Goal: Register for event/course

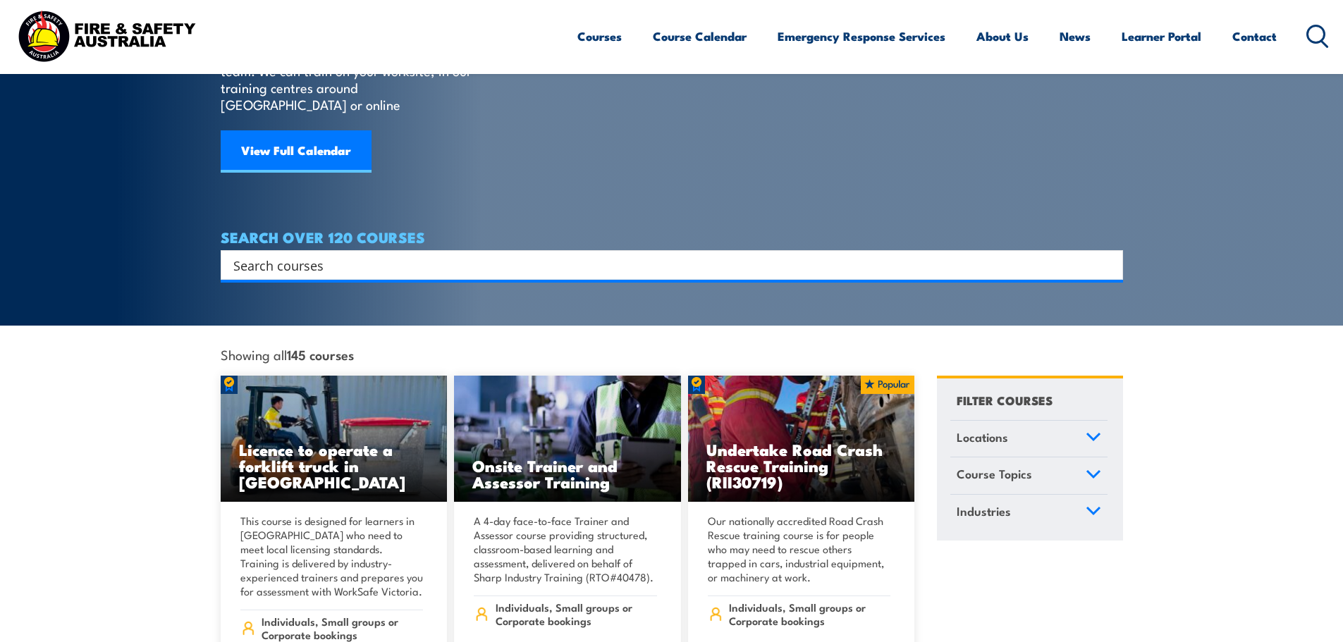
scroll to position [141, 0]
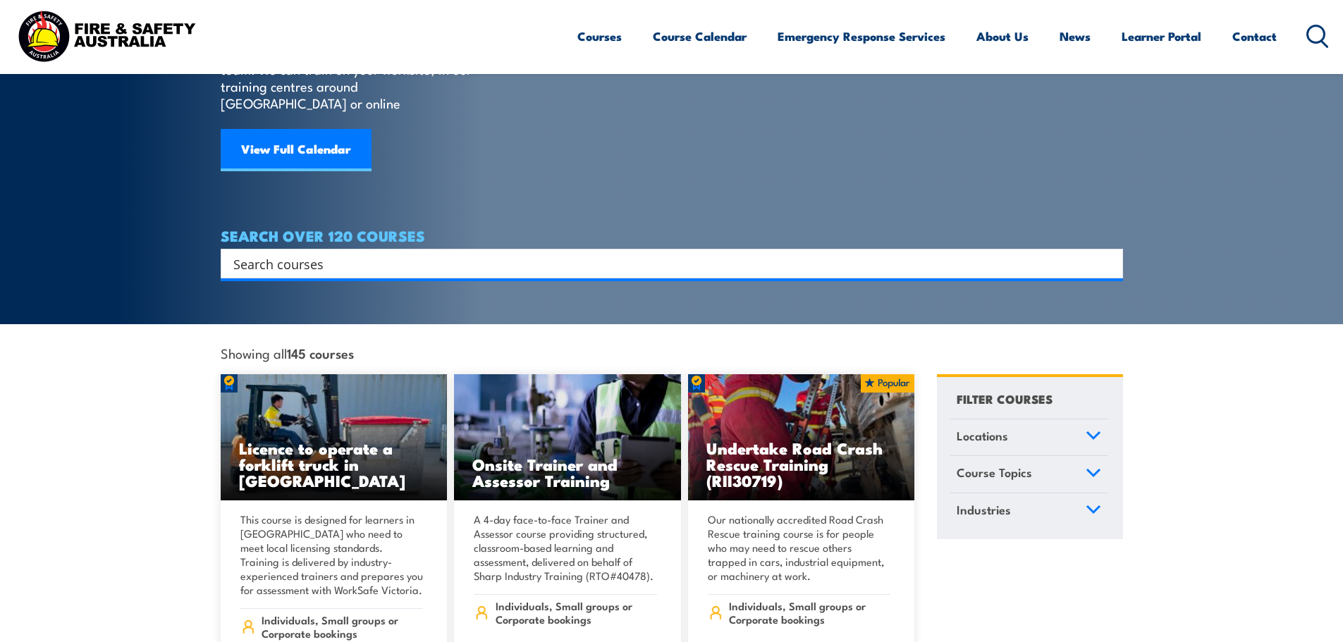
click at [1092, 431] on icon at bounding box center [1093, 436] width 16 height 10
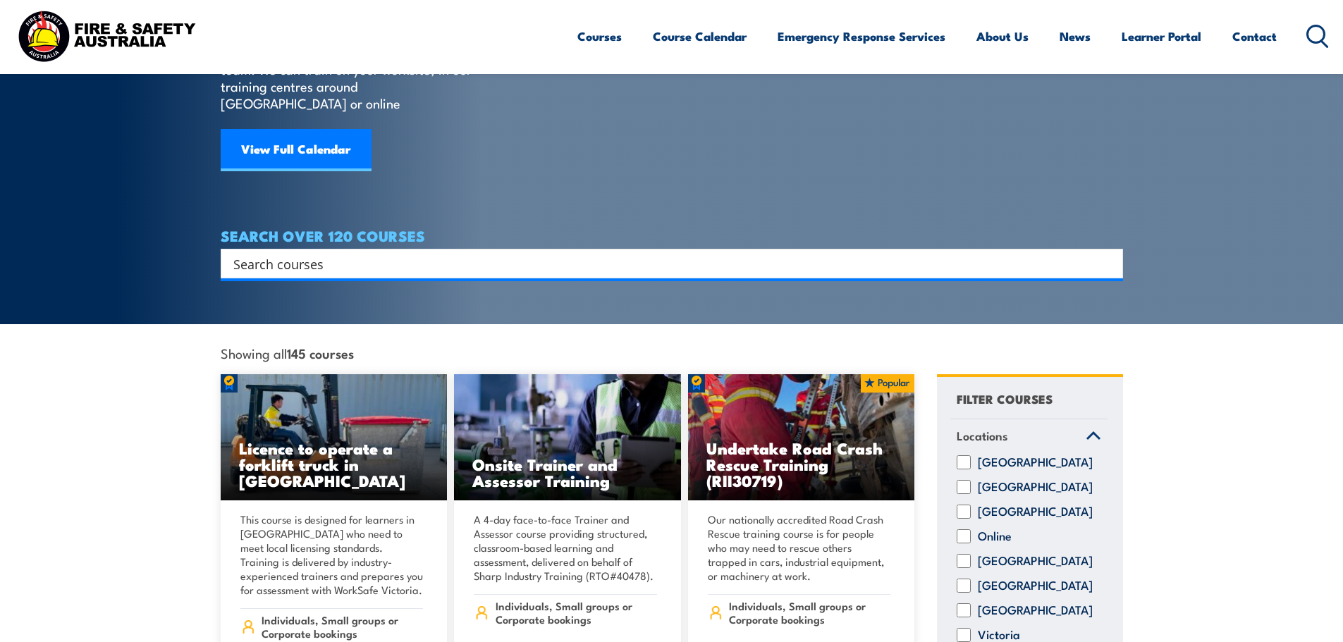
click at [964, 581] on input "South Australia" at bounding box center [964, 586] width 14 height 14
checkbox input "true"
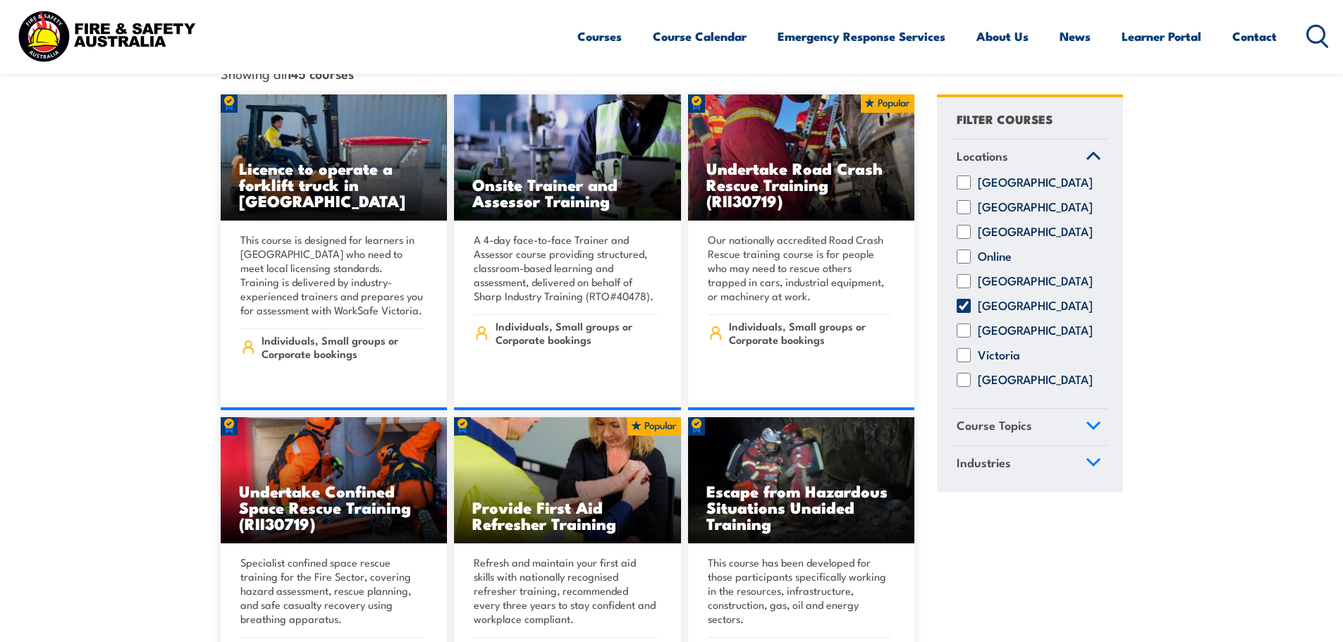
scroll to position [423, 0]
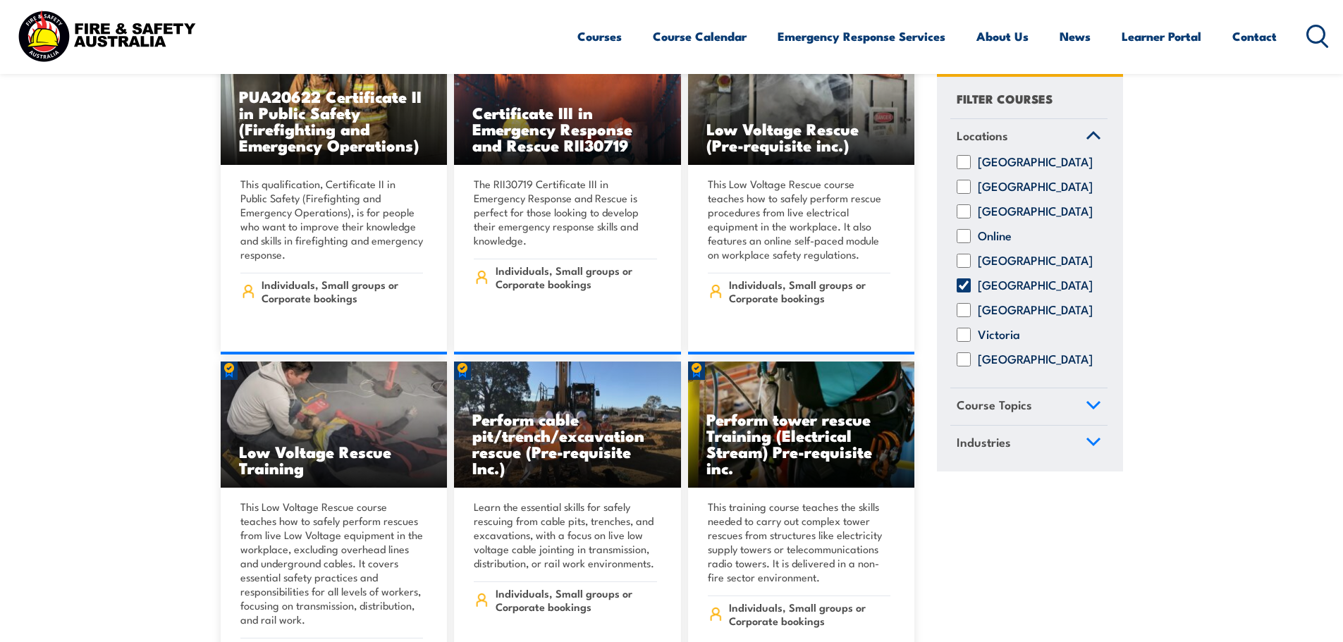
scroll to position [2044, 0]
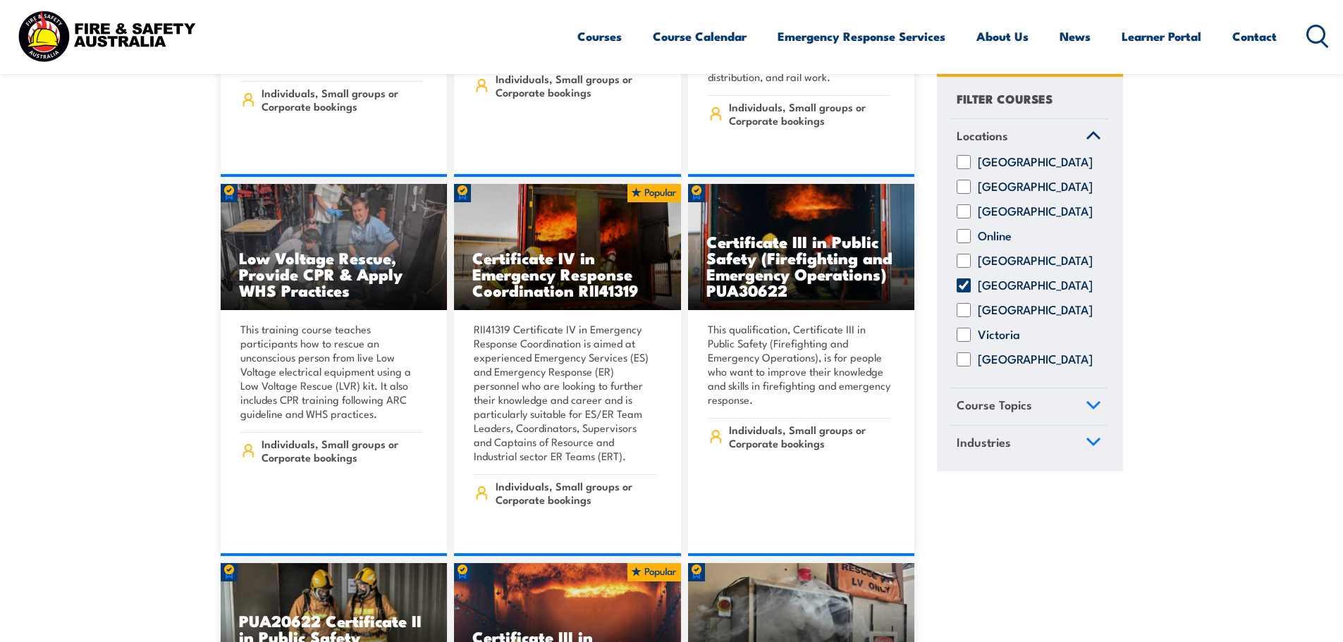
click at [1083, 414] on link "Course Topics" at bounding box center [1028, 407] width 157 height 37
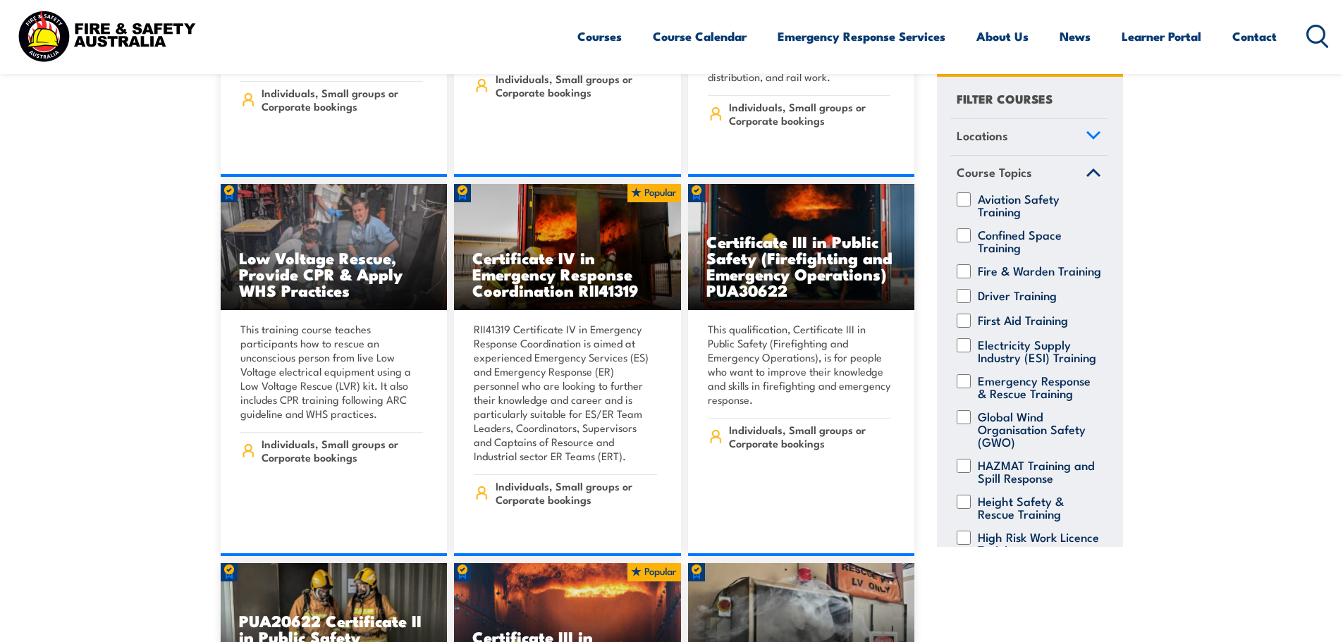
click at [964, 328] on input "First Aid Training" at bounding box center [964, 321] width 14 height 14
checkbox input "true"
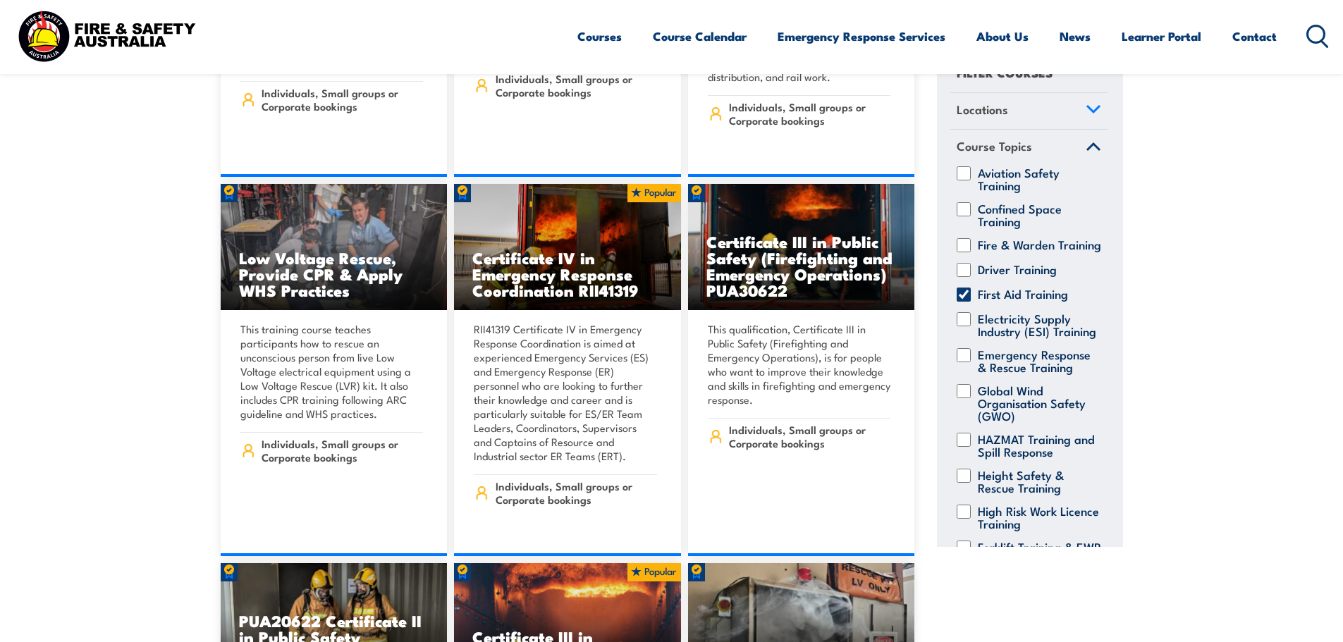
scroll to position [70, 0]
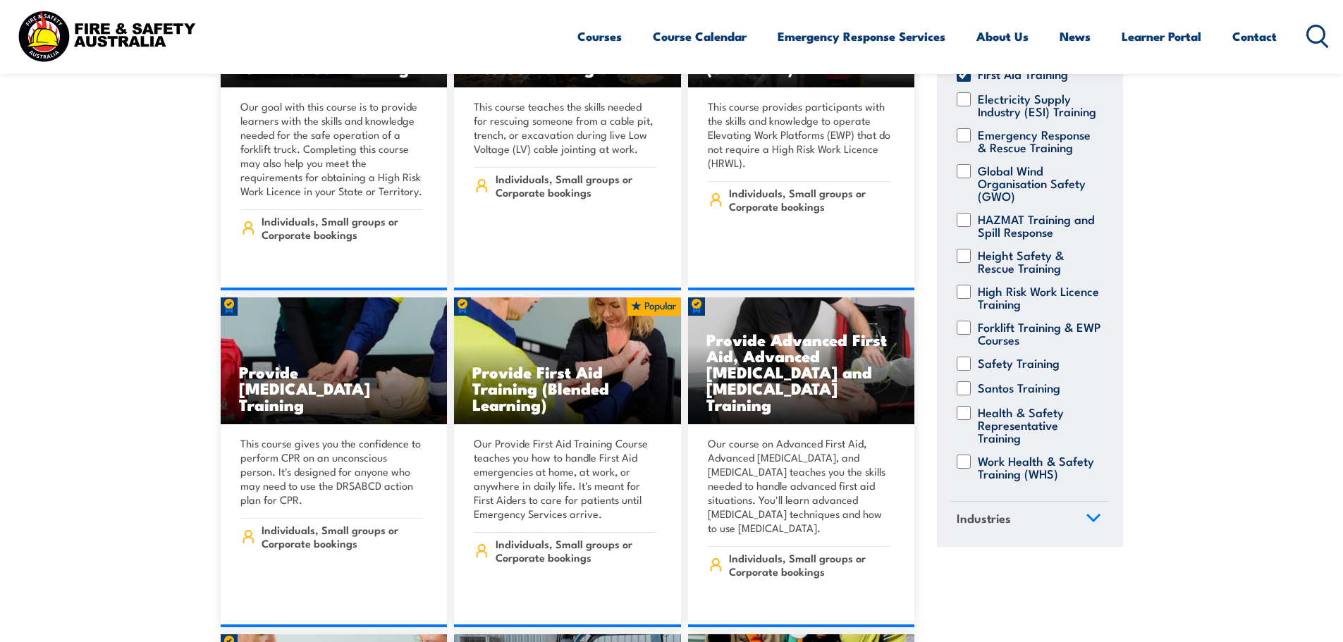
scroll to position [7331, 0]
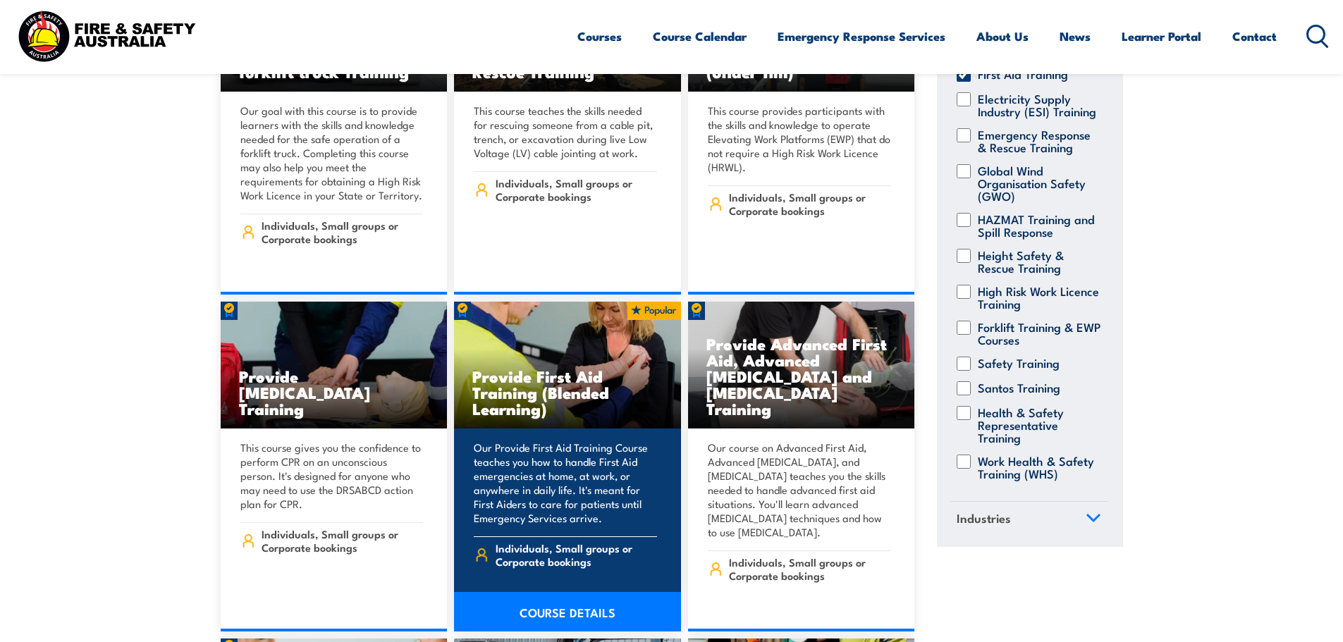
click at [572, 592] on link "COURSE DETAILS" at bounding box center [567, 611] width 227 height 39
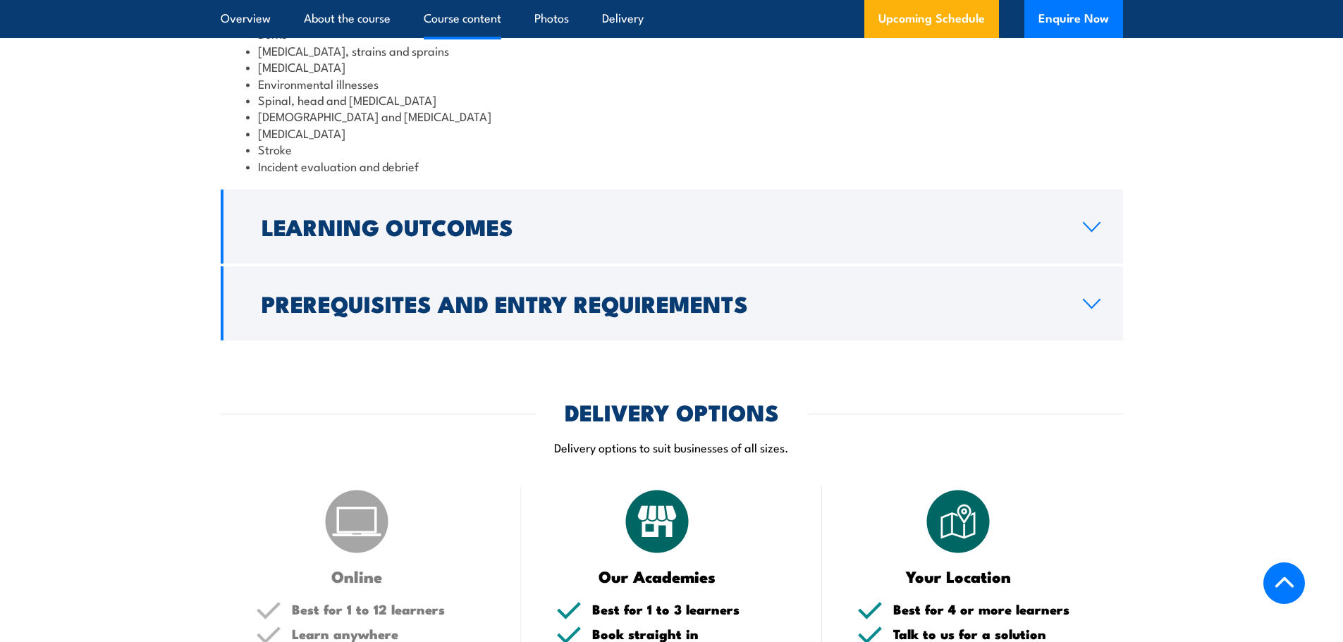
scroll to position [1833, 0]
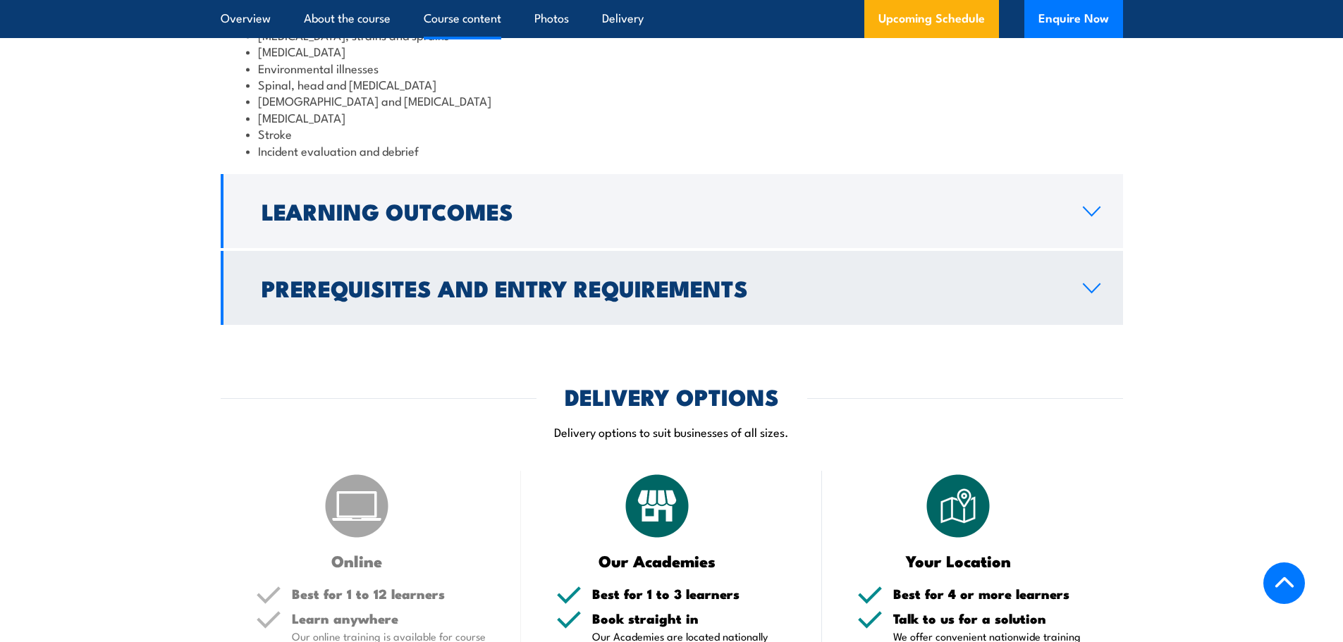
click at [673, 297] on h2 "Prerequisites and Entry Requirements" at bounding box center [661, 288] width 799 height 20
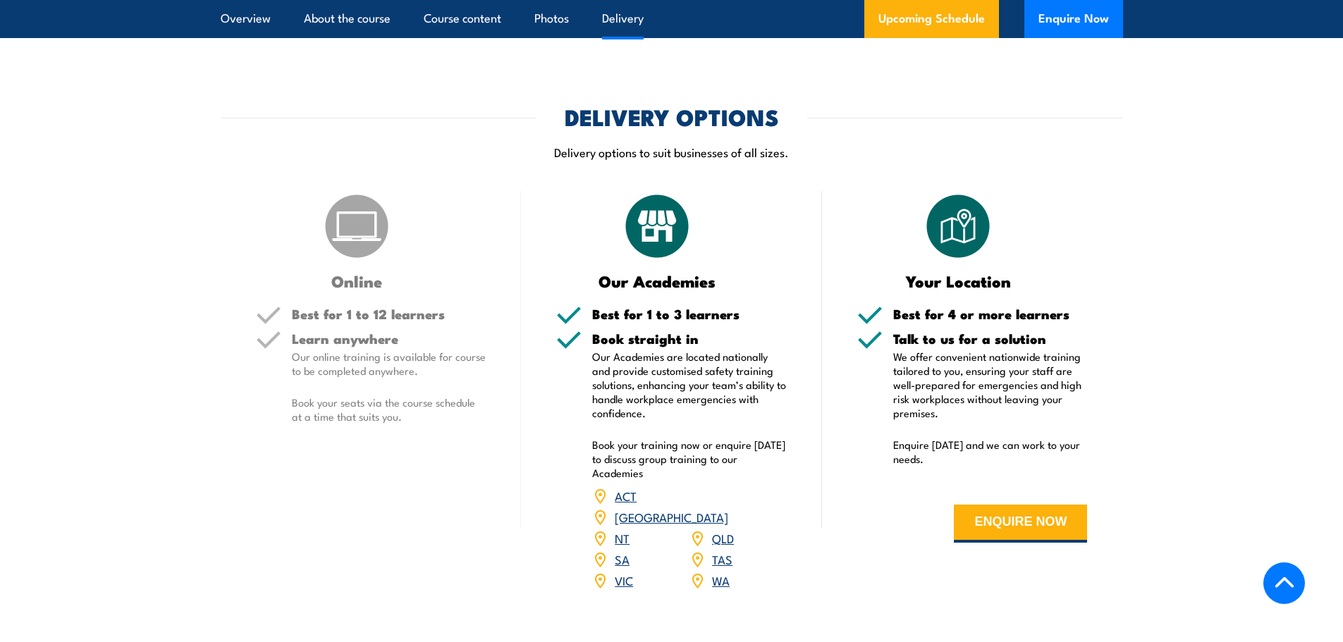
scroll to position [2103, 0]
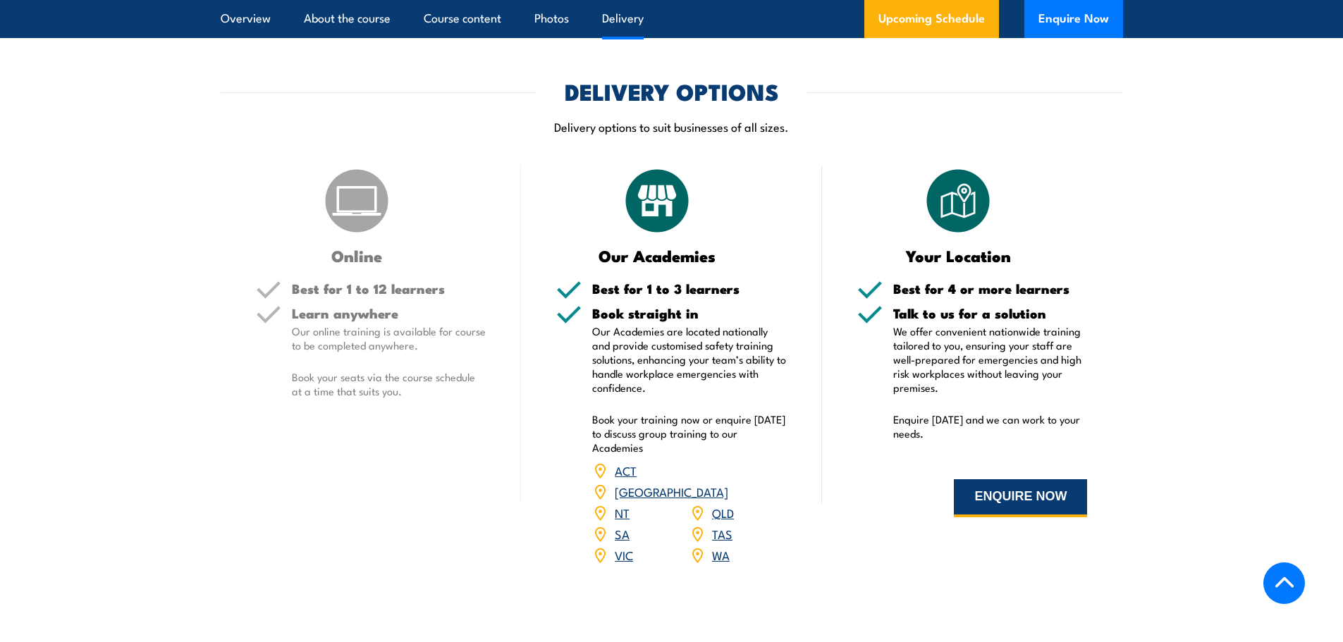
click at [1028, 517] on button "ENQUIRE NOW" at bounding box center [1020, 498] width 133 height 38
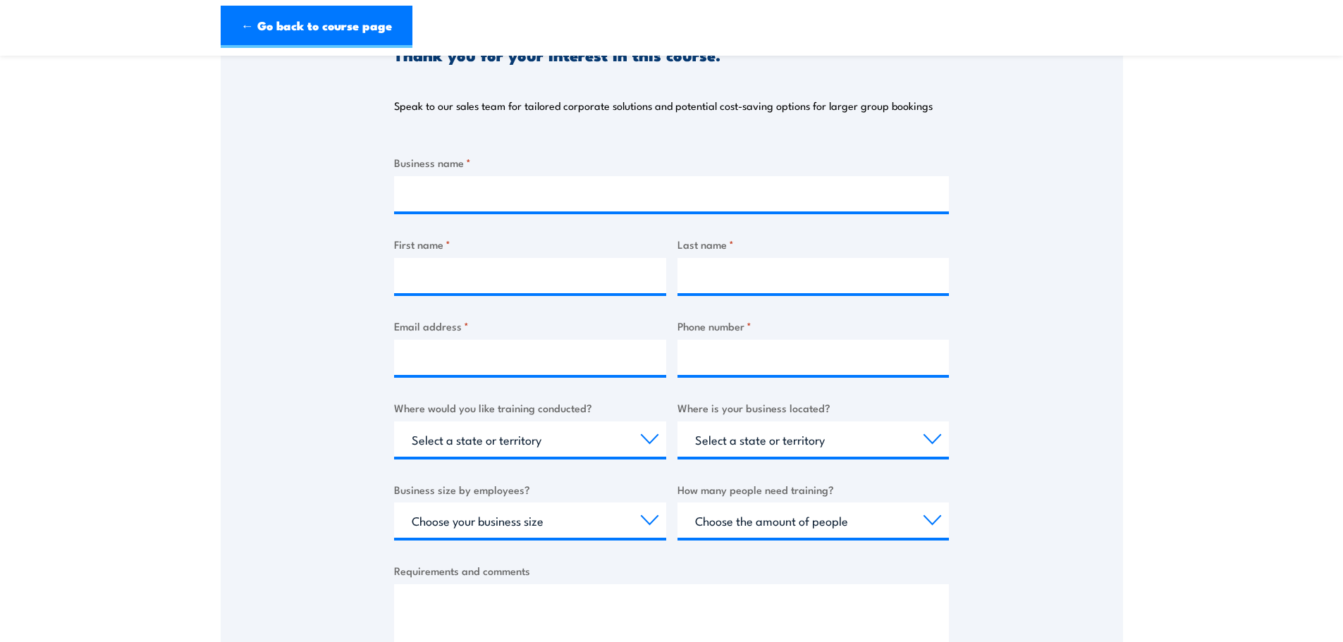
scroll to position [211, 0]
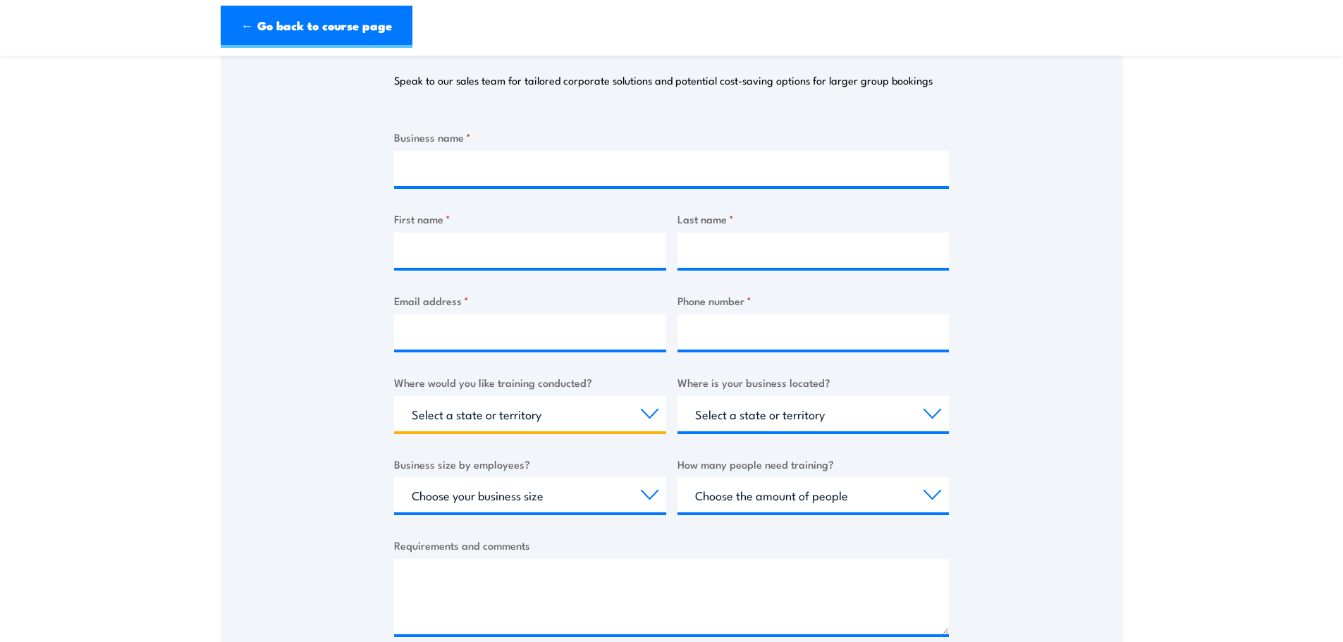
click at [651, 419] on select "Select a state or territory Nationally - multiple locations QLD NSW VIC SA ACT …" at bounding box center [530, 413] width 272 height 35
select select "SA"
click at [394, 396] on select "Select a state or territory Nationally - multiple locations QLD NSW VIC SA ACT …" at bounding box center [530, 413] width 272 height 35
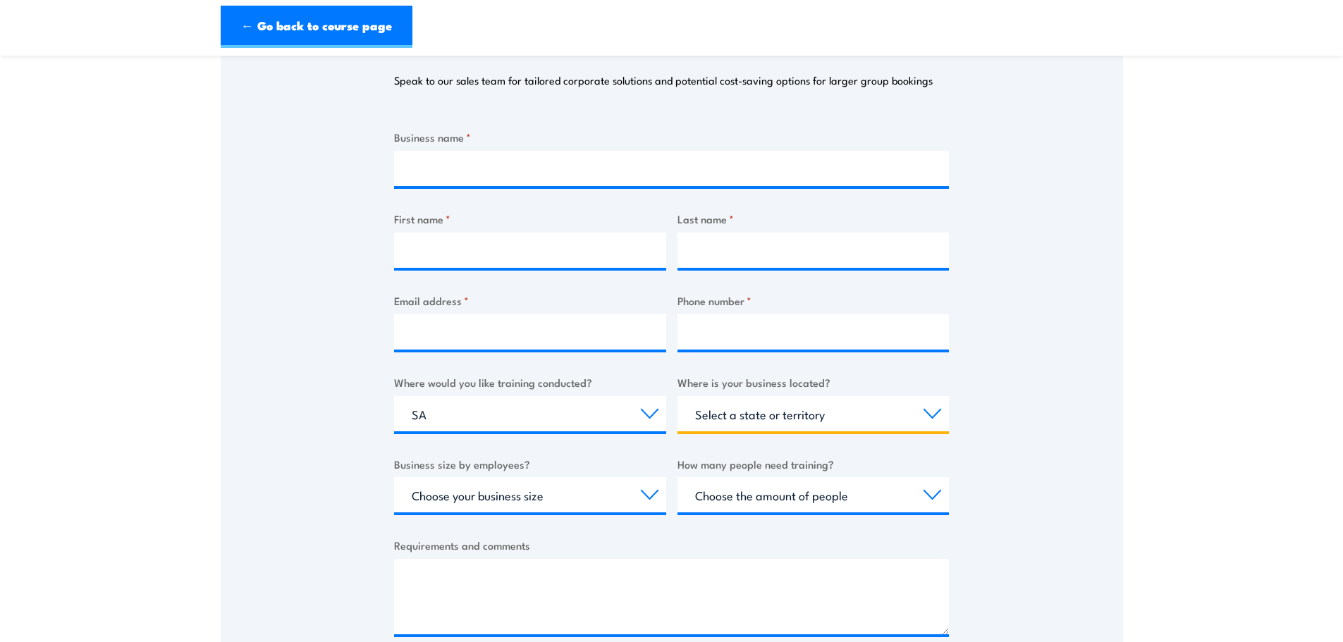
click at [837, 424] on select "Select a state or territory QLD NSW VIC SA ACT WA TAS NT" at bounding box center [813, 413] width 272 height 35
select select "SA"
click at [677, 396] on select "Select a state or territory QLD NSW VIC SA ACT WA TAS NT" at bounding box center [813, 413] width 272 height 35
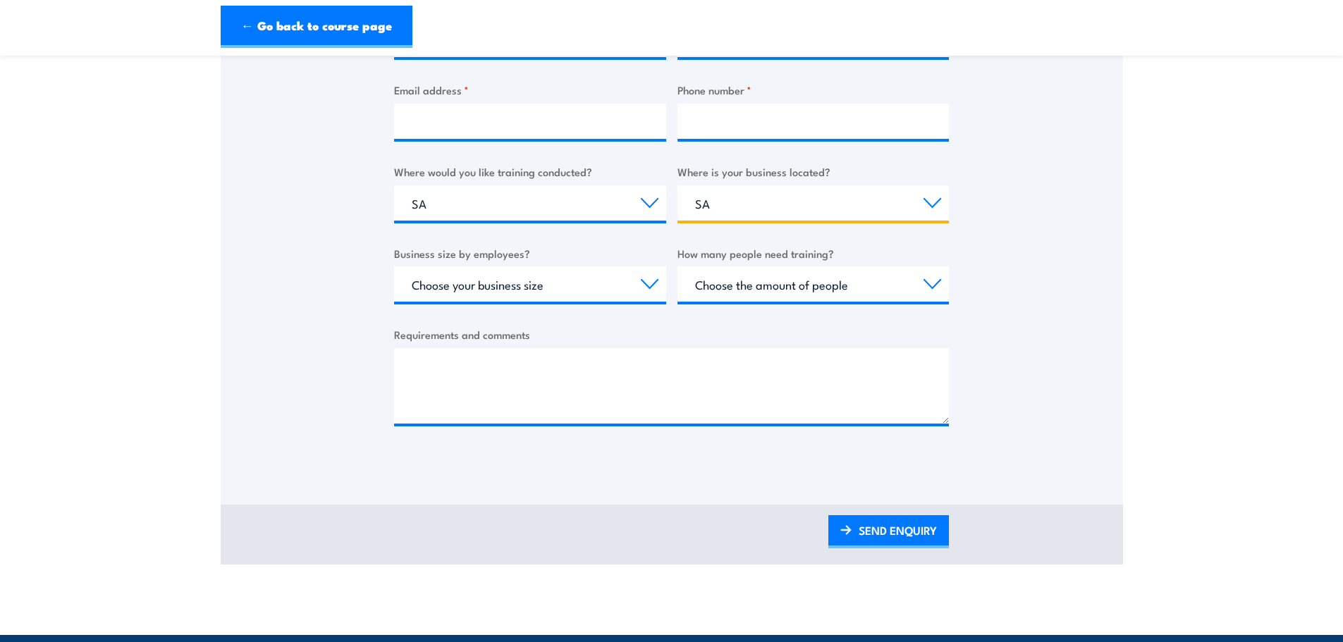
scroll to position [423, 0]
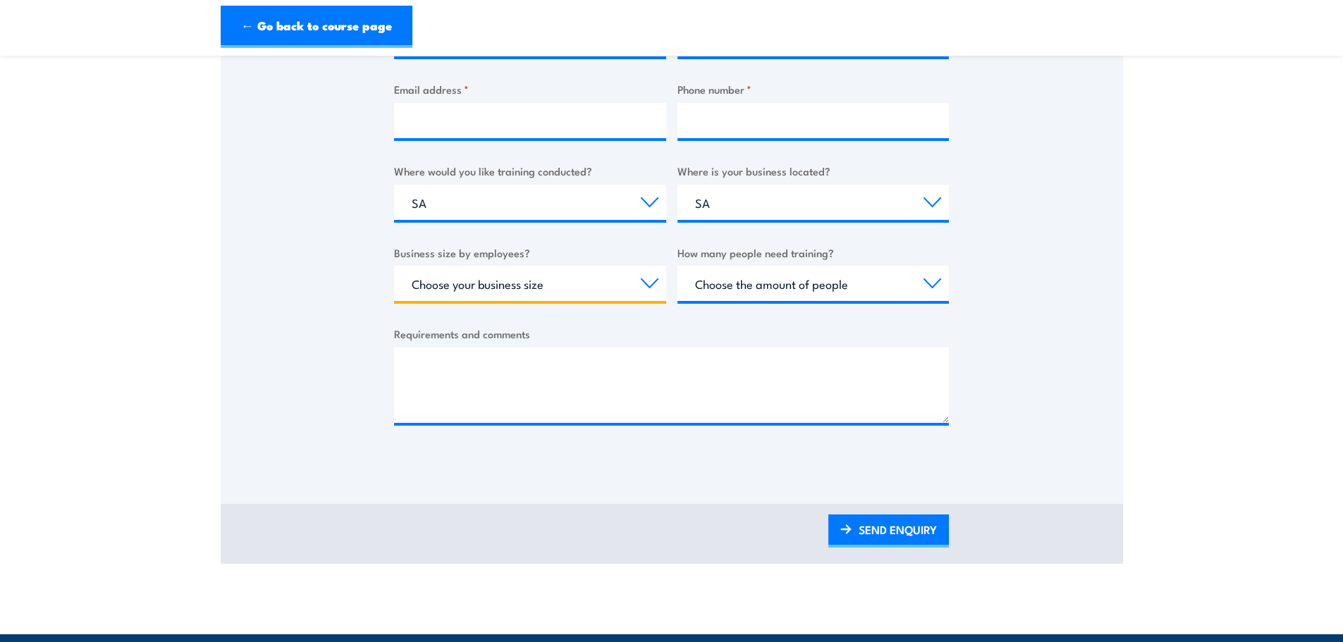
click at [644, 287] on select "Choose your business size 1 to 19 20 to 199 200+" at bounding box center [530, 283] width 272 height 35
select select "1 to 19"
click at [394, 266] on select "Choose your business size 1 to 19 20 to 199 200+" at bounding box center [530, 283] width 272 height 35
click at [763, 286] on select "Choose the amount of people 1 to 4 5 to 19 20+" at bounding box center [813, 283] width 272 height 35
click at [677, 266] on select "Choose the amount of people 1 to 4 5 to 19 20+" at bounding box center [813, 283] width 272 height 35
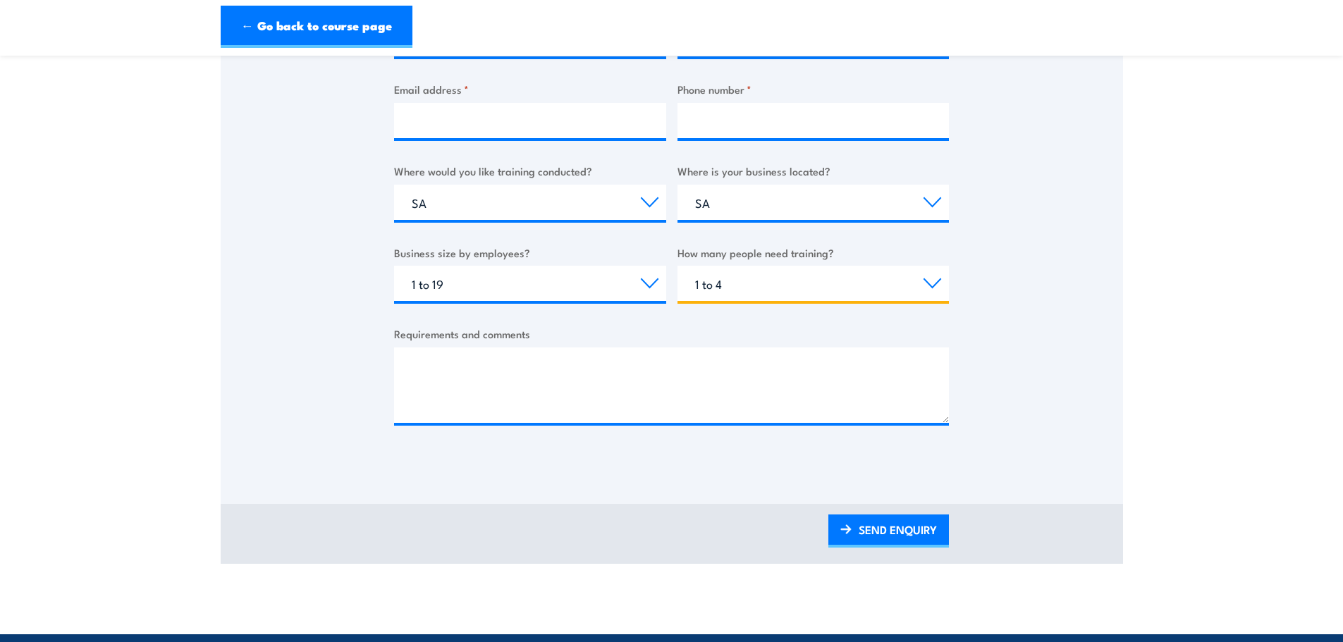
click at [762, 290] on select "Choose the amount of people 1 to 4 5 to 19 20+" at bounding box center [813, 283] width 272 height 35
select select "5 to 19"
click at [677, 266] on select "Choose the amount of people 1 to 4 5 to 19 20+" at bounding box center [813, 283] width 272 height 35
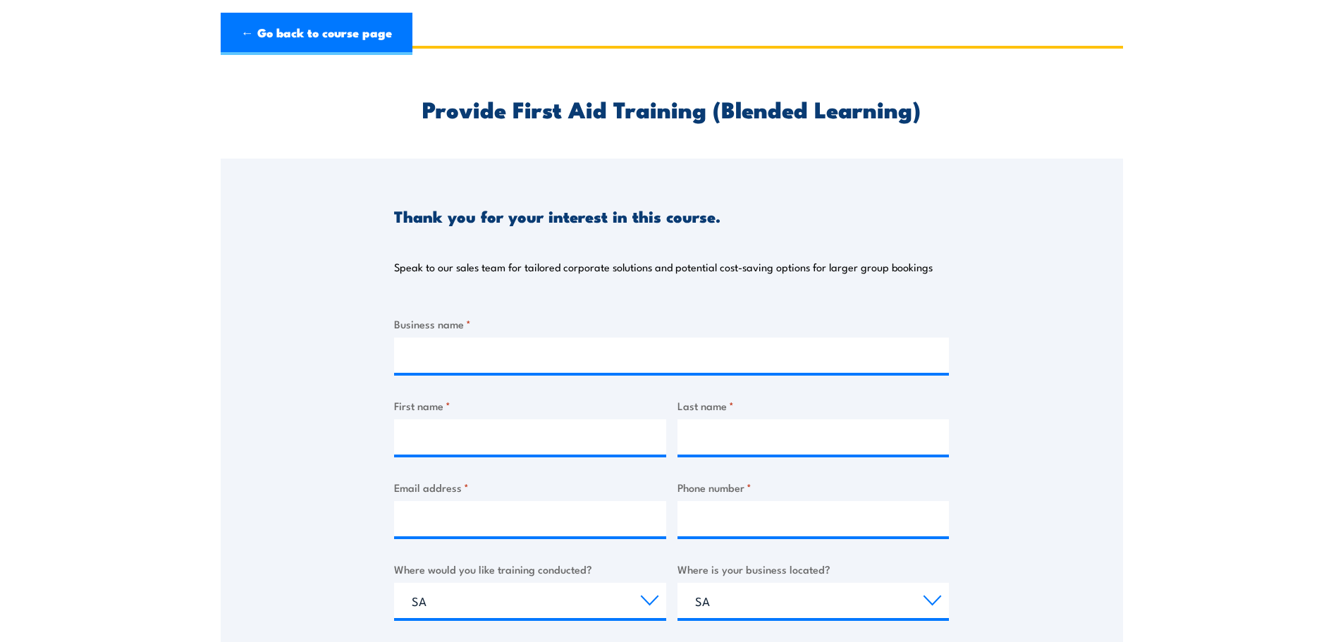
scroll to position [0, 0]
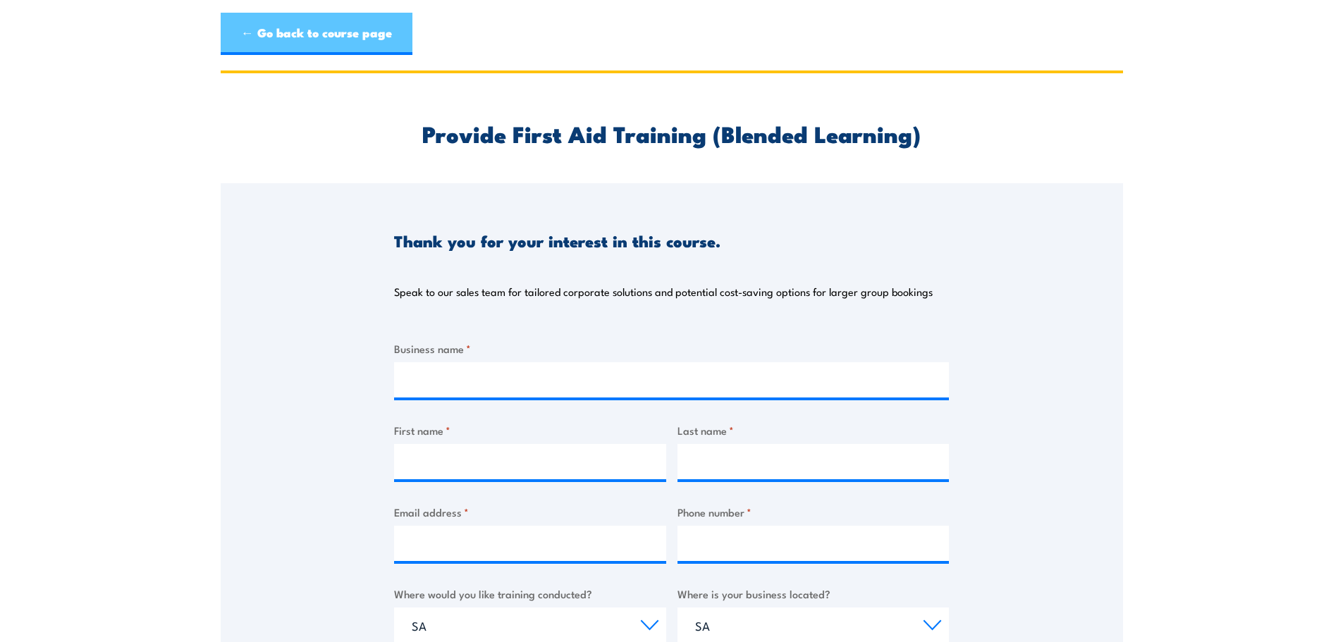
click at [340, 44] on link "← Go back to course page" at bounding box center [317, 34] width 192 height 42
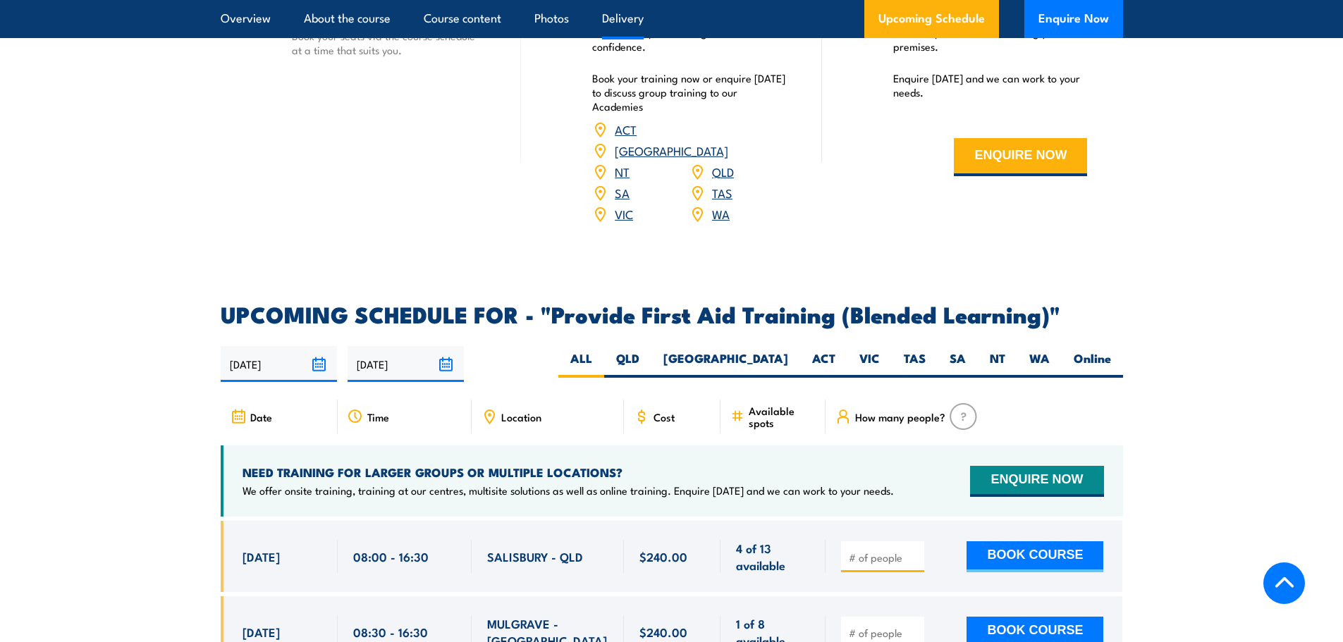
scroll to position [2511, 0]
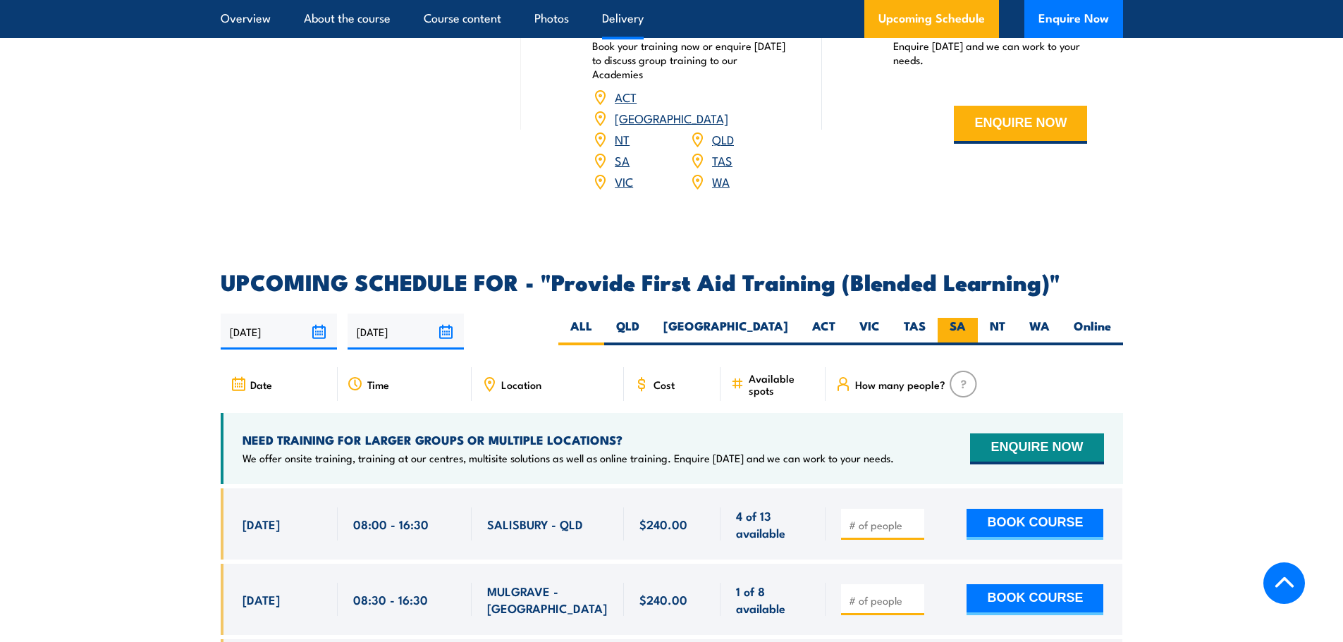
click at [954, 340] on label "SA" at bounding box center [957, 331] width 40 height 27
click at [966, 327] on input "SA" at bounding box center [970, 322] width 9 height 9
radio input "true"
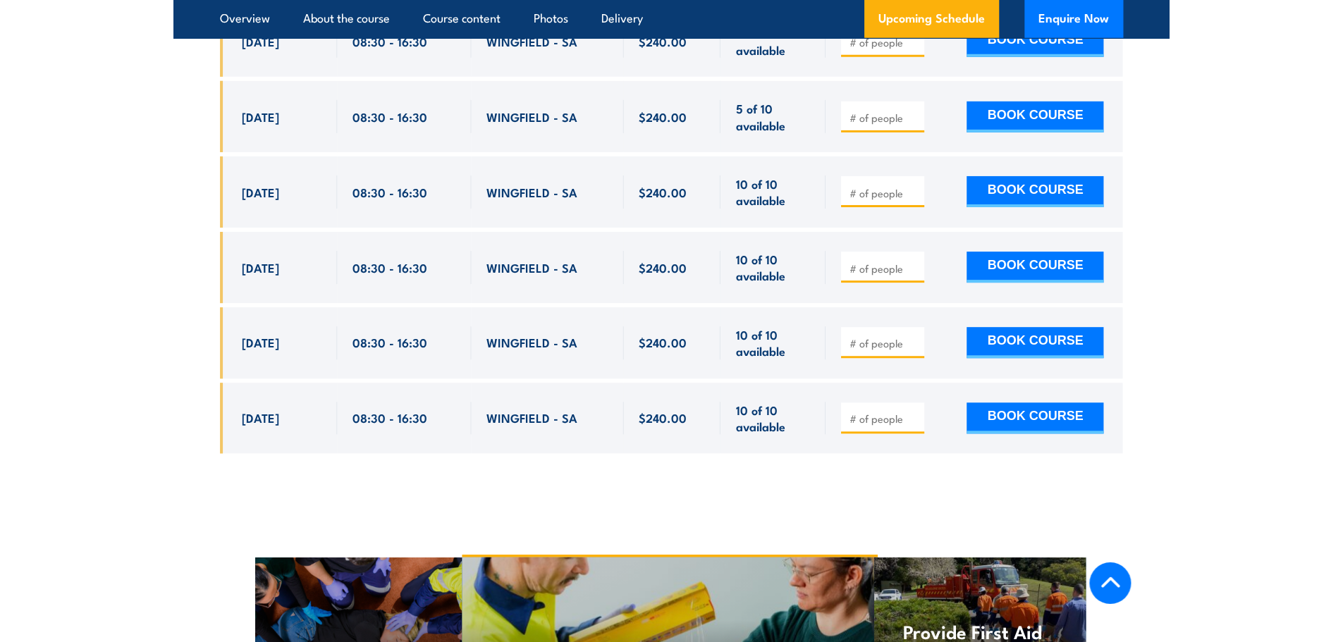
scroll to position [3005, 0]
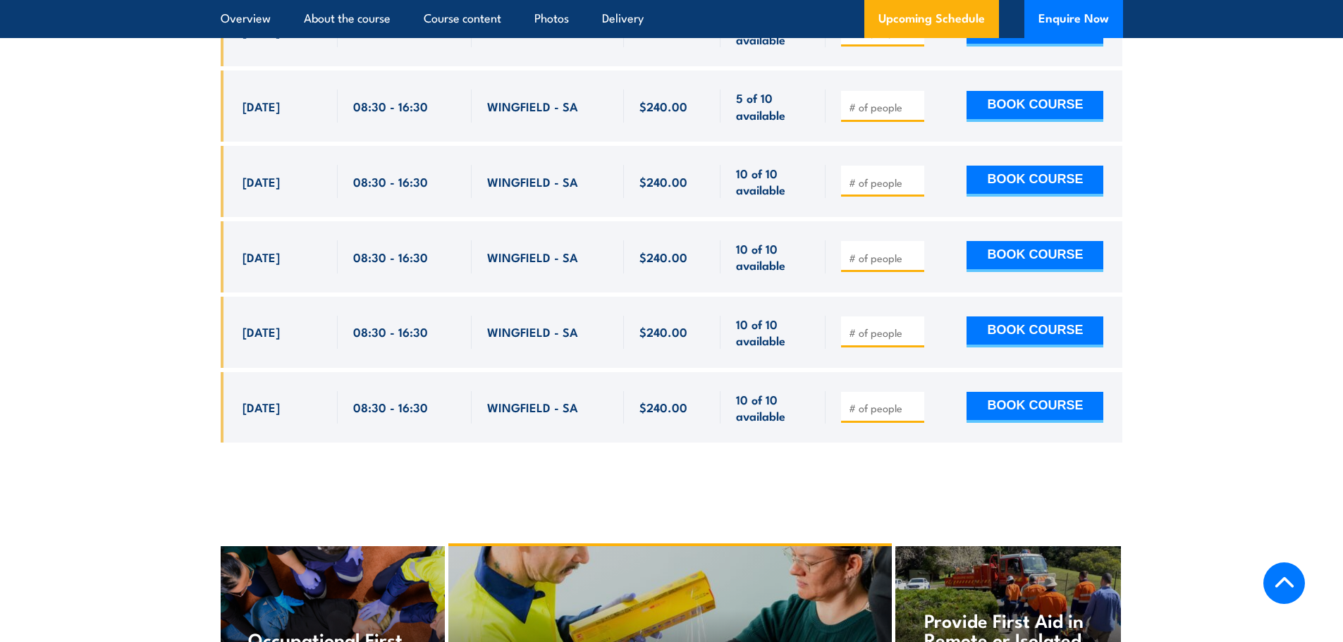
click at [857, 190] on input "number" at bounding box center [884, 183] width 70 height 14
click at [917, 190] on input "1" at bounding box center [884, 183] width 70 height 14
click at [917, 189] on input "2" at bounding box center [884, 183] width 70 height 14
click at [917, 189] on input "3" at bounding box center [884, 183] width 70 height 14
click at [917, 189] on input "4" at bounding box center [884, 183] width 70 height 14
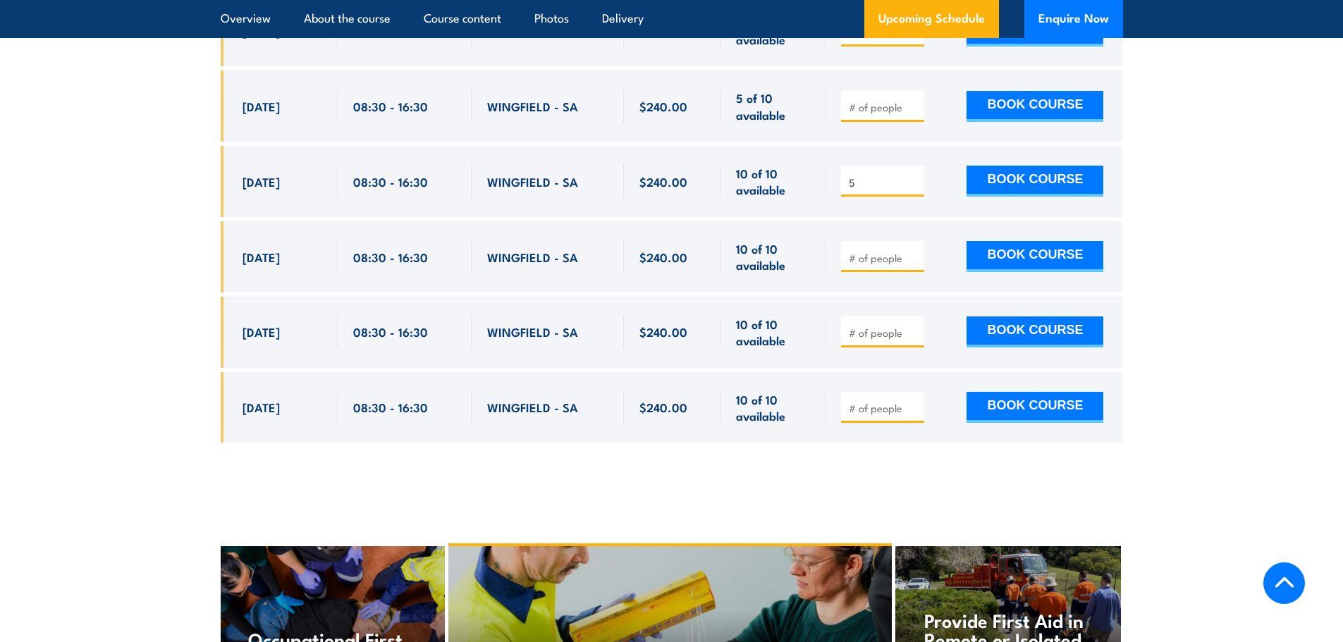
click at [917, 189] on input "5" at bounding box center [884, 183] width 70 height 14
drag, startPoint x: 917, startPoint y: 189, endPoint x: 910, endPoint y: 181, distance: 10.5
click at [910, 181] on input "6" at bounding box center [884, 183] width 70 height 14
click at [913, 190] on input "5" at bounding box center [884, 183] width 70 height 14
type input "6"
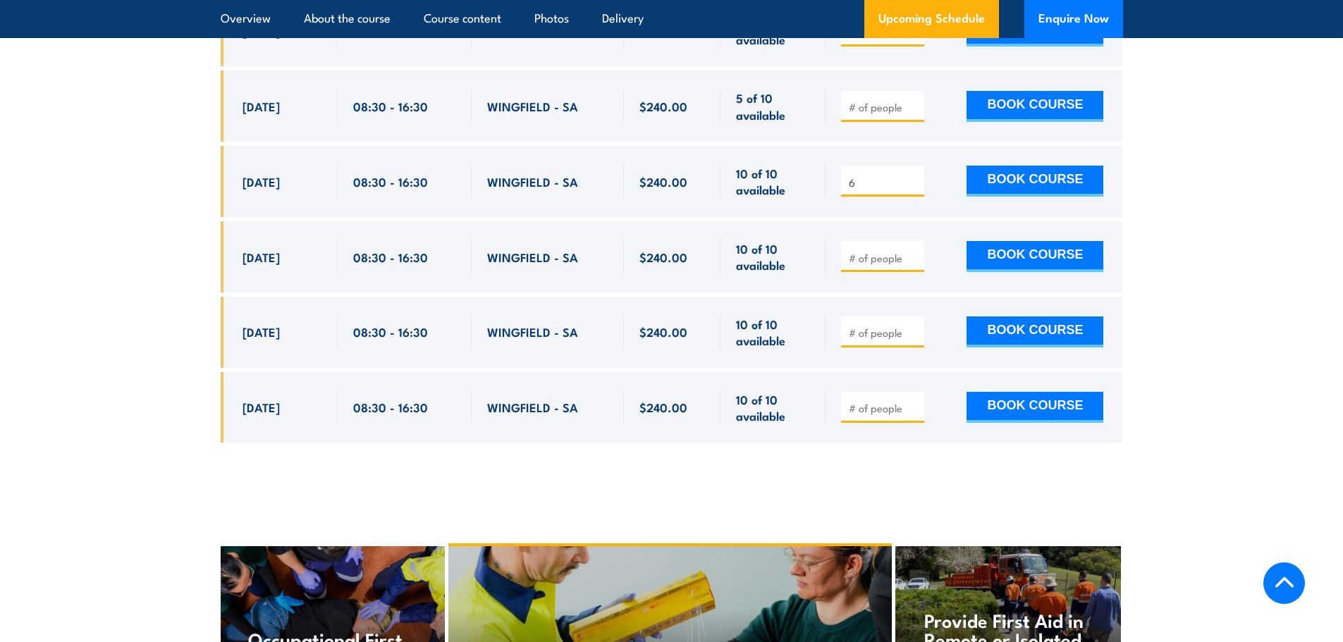
click at [914, 187] on input "6" at bounding box center [884, 183] width 70 height 14
click at [1038, 187] on button "BOOK COURSE" at bounding box center [1034, 181] width 137 height 31
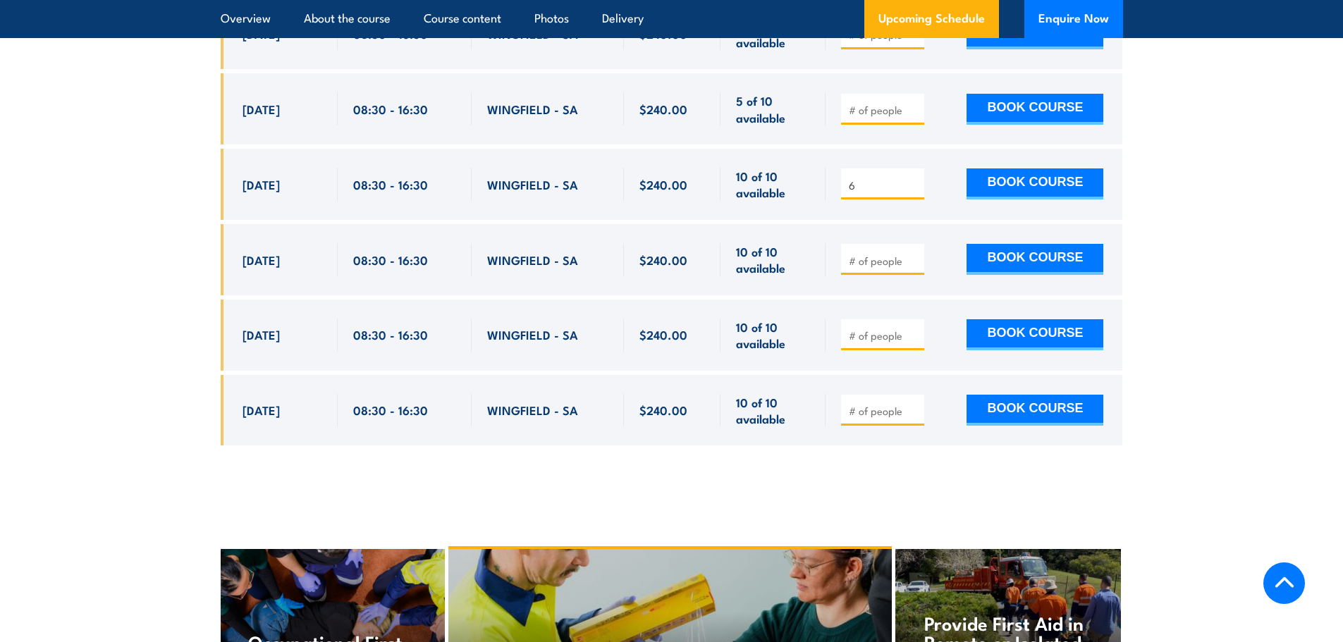
scroll to position [3005, 0]
